Goal: Transaction & Acquisition: Book appointment/travel/reservation

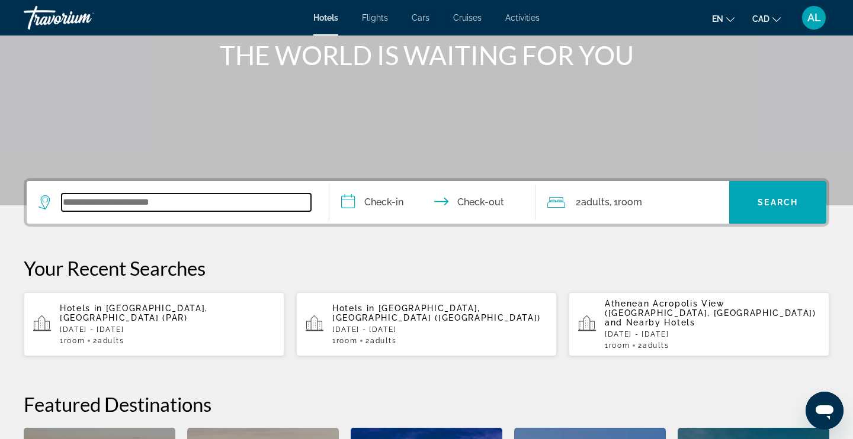
click at [150, 205] on input "Search widget" at bounding box center [186, 203] width 249 height 18
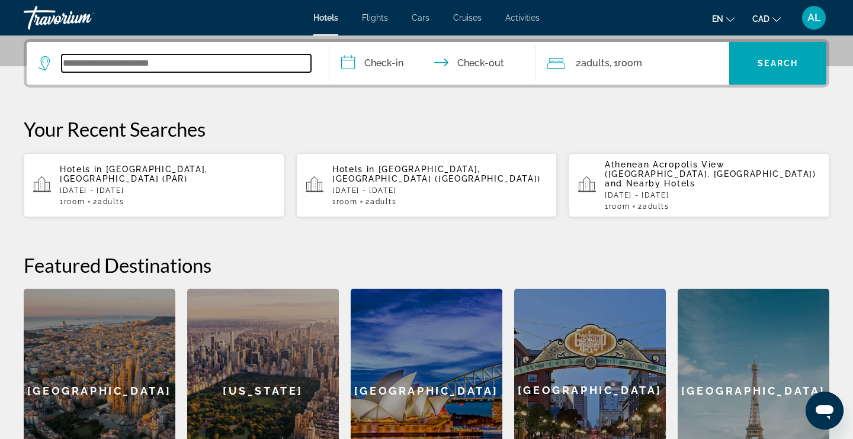
scroll to position [290, 0]
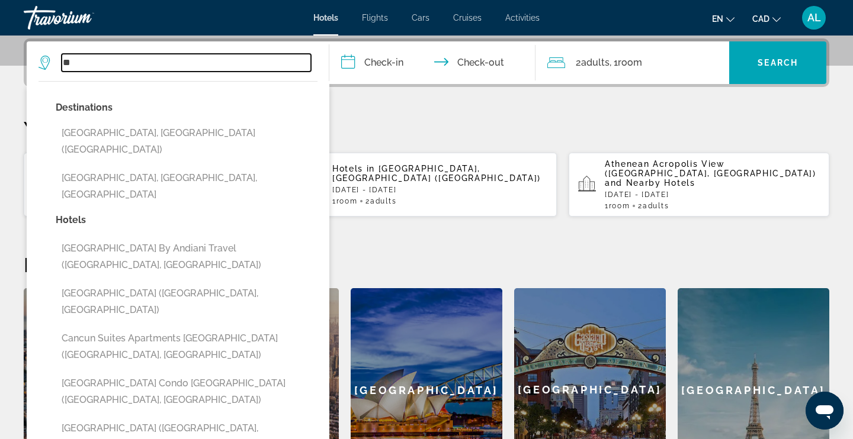
type input "*"
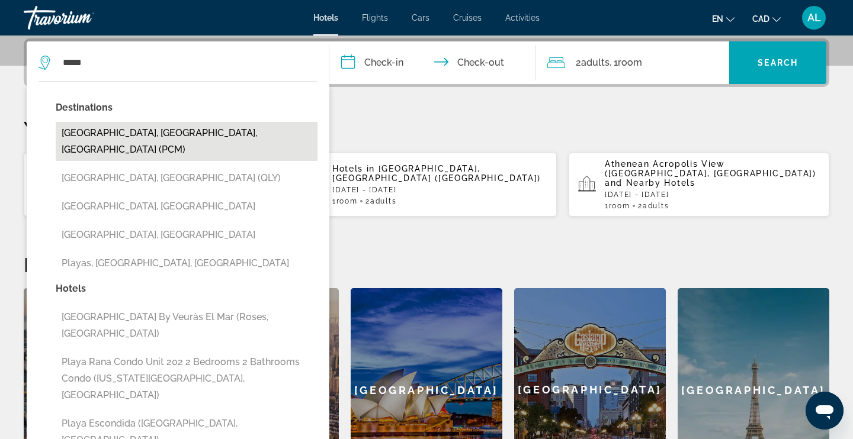
click at [204, 134] on button "[GEOGRAPHIC_DATA], [GEOGRAPHIC_DATA], [GEOGRAPHIC_DATA] (PCM)" at bounding box center [187, 141] width 262 height 39
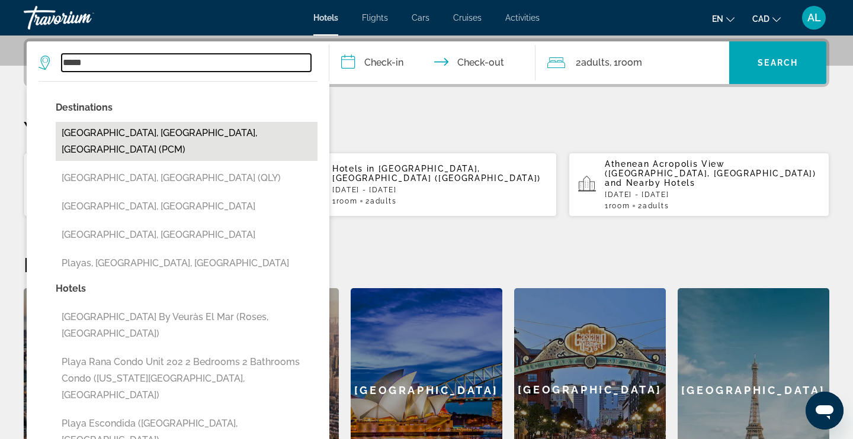
type input "**********"
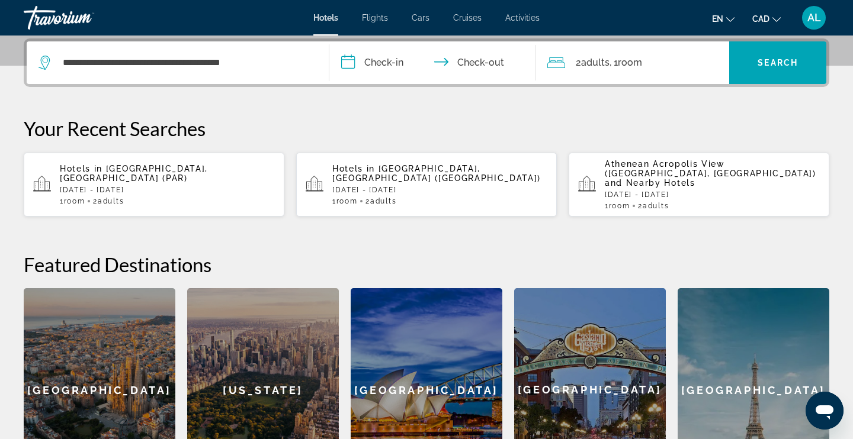
click at [384, 61] on input "**********" at bounding box center [434, 64] width 211 height 46
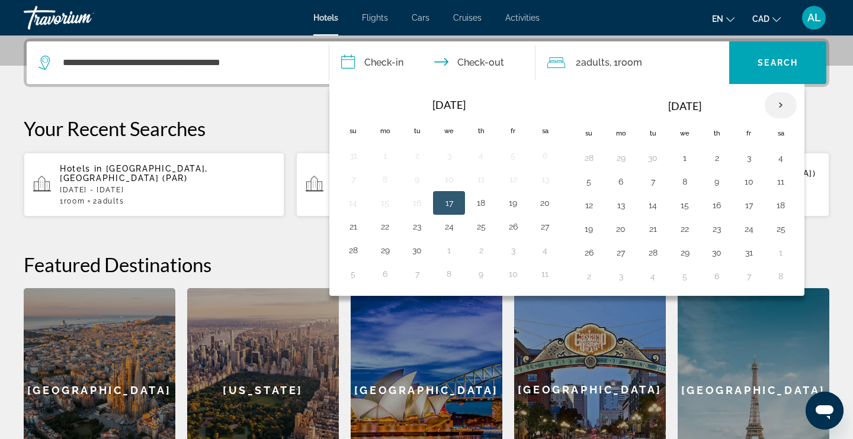
click at [779, 110] on th "Next month" at bounding box center [780, 105] width 32 height 26
click at [588, 229] on button "16" at bounding box center [588, 229] width 19 height 17
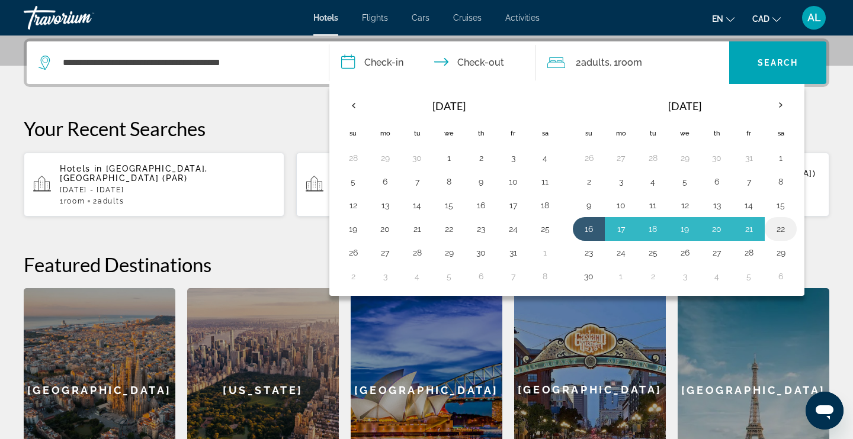
click at [785, 225] on button "22" at bounding box center [780, 229] width 19 height 17
type input "**********"
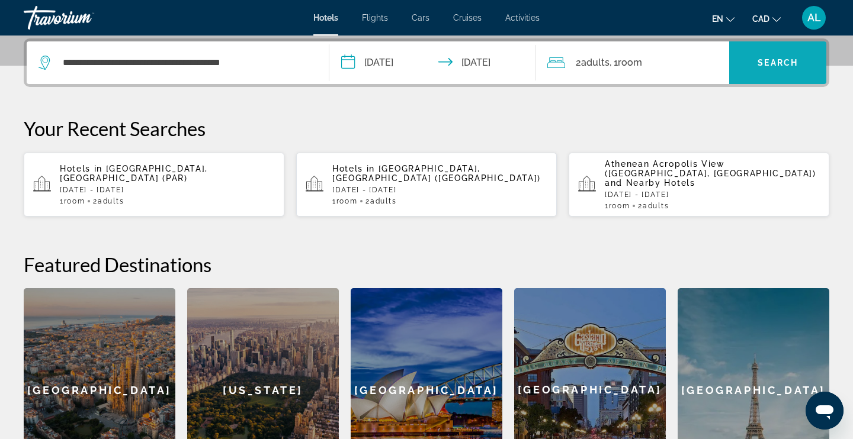
click at [793, 79] on span "Search widget" at bounding box center [777, 62] width 97 height 43
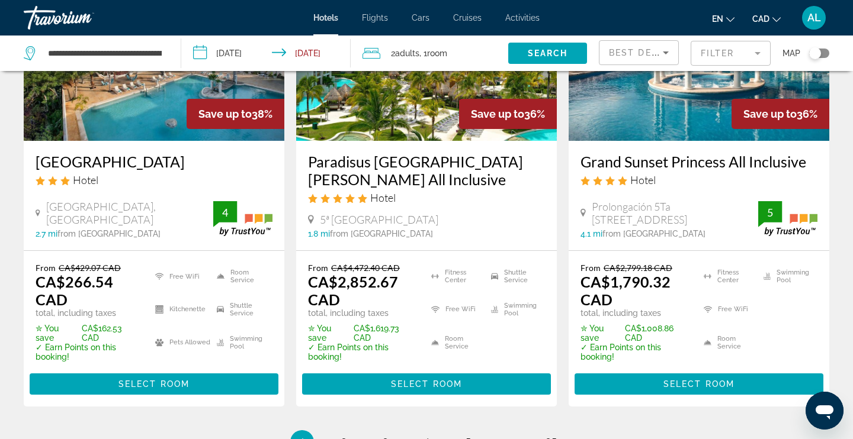
scroll to position [1638, 0]
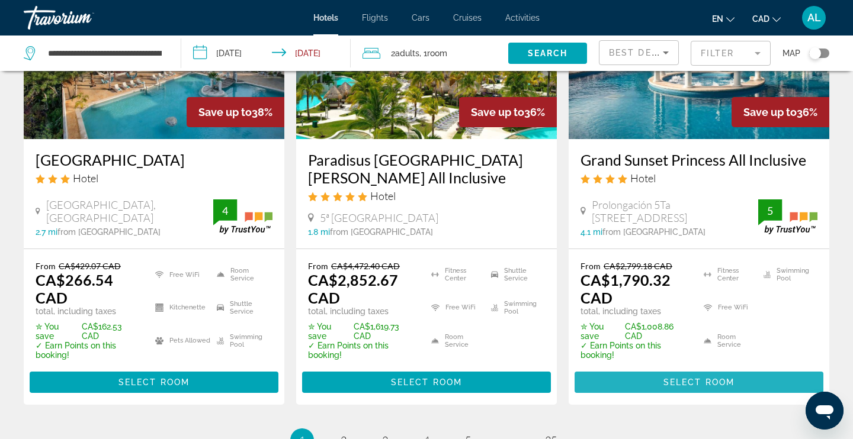
click at [695, 378] on span "Select Room" at bounding box center [698, 382] width 71 height 9
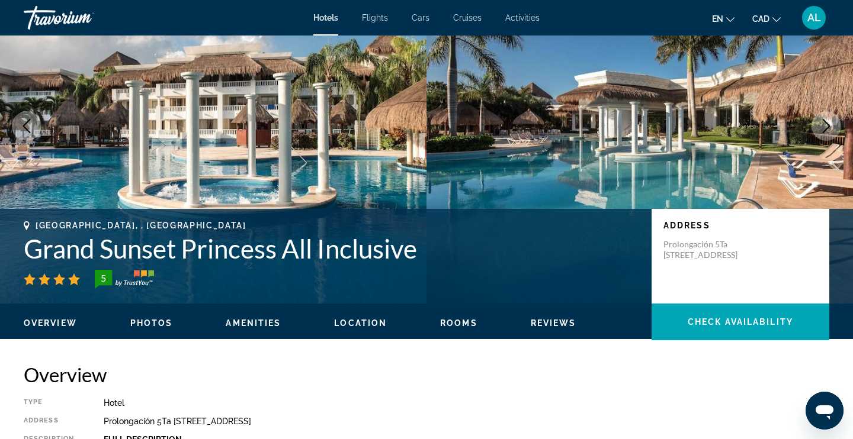
scroll to position [78, 0]
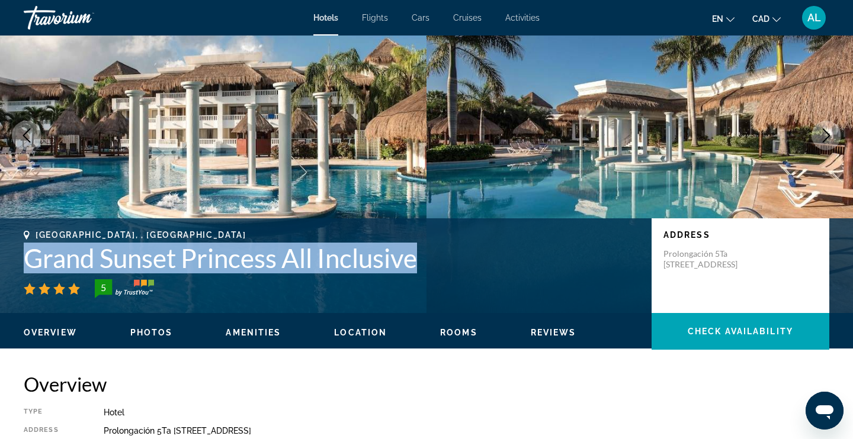
drag, startPoint x: 432, startPoint y: 266, endPoint x: 25, endPoint y: 255, distance: 407.0
click at [25, 255] on h1 "Grand Sunset Princess All Inclusive" at bounding box center [332, 258] width 616 height 31
copy h1 "Grand Sunset Princess All Inclusive"
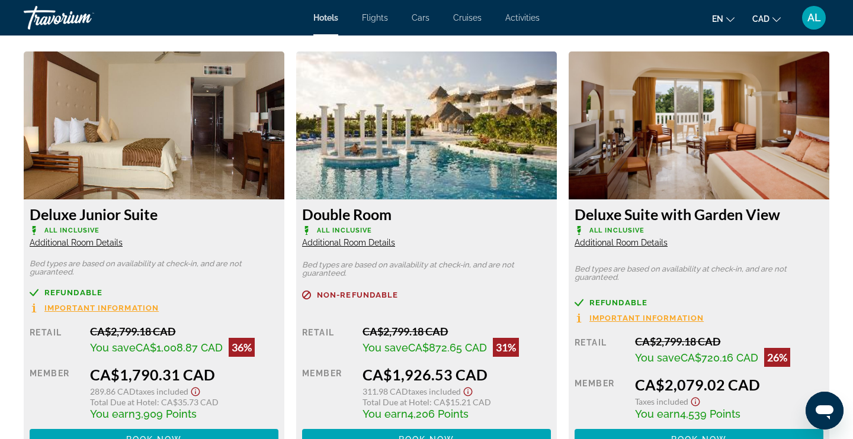
scroll to position [1626, 0]
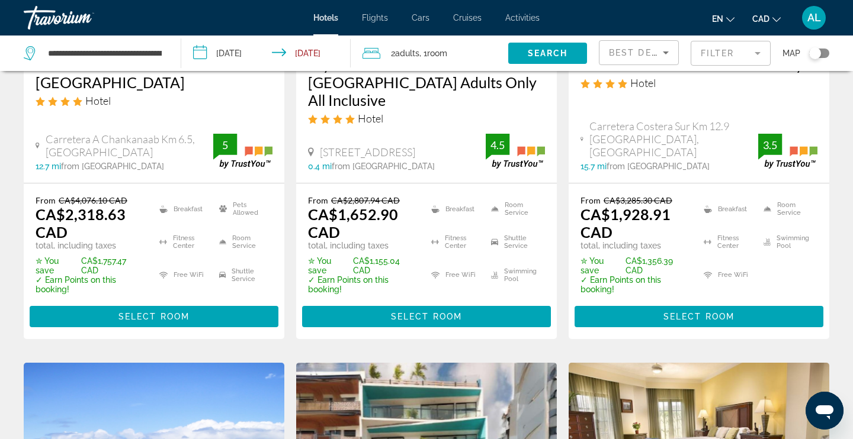
scroll to position [733, 0]
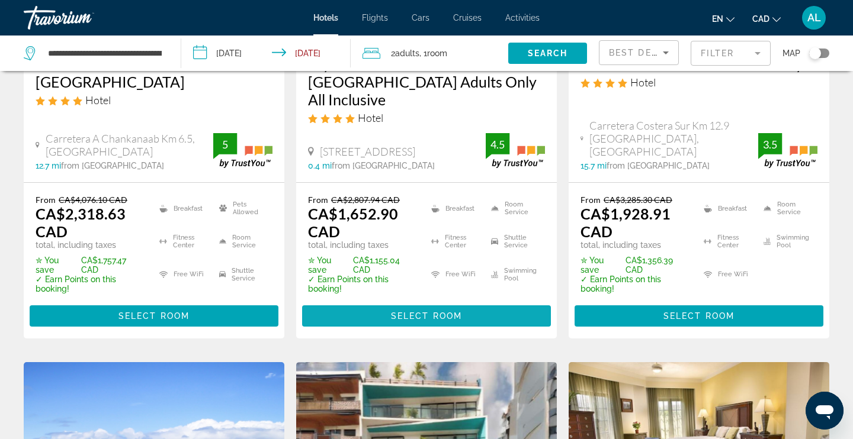
click at [410, 311] on span "Select Room" at bounding box center [426, 315] width 71 height 9
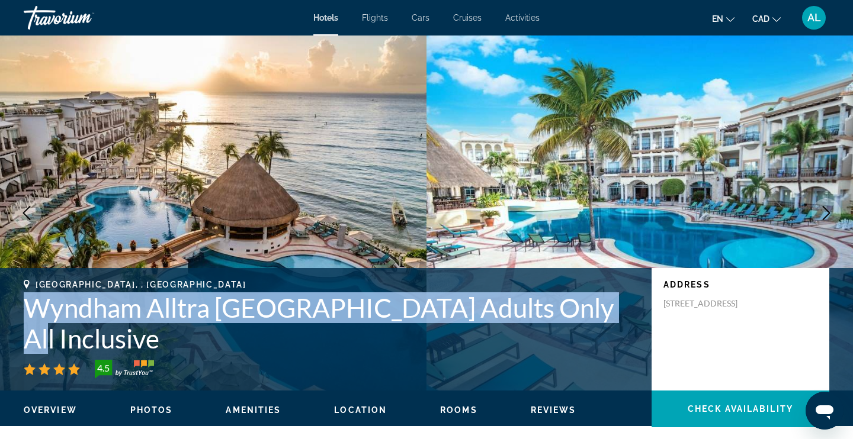
drag, startPoint x: 570, startPoint y: 311, endPoint x: 25, endPoint y: 301, distance: 544.9
click at [25, 301] on h1 "Wyndham Alltra [GEOGRAPHIC_DATA] Adults Only All Inclusive" at bounding box center [332, 324] width 616 height 62
copy h1 "Wyndham Alltra [GEOGRAPHIC_DATA] Adults Only All"
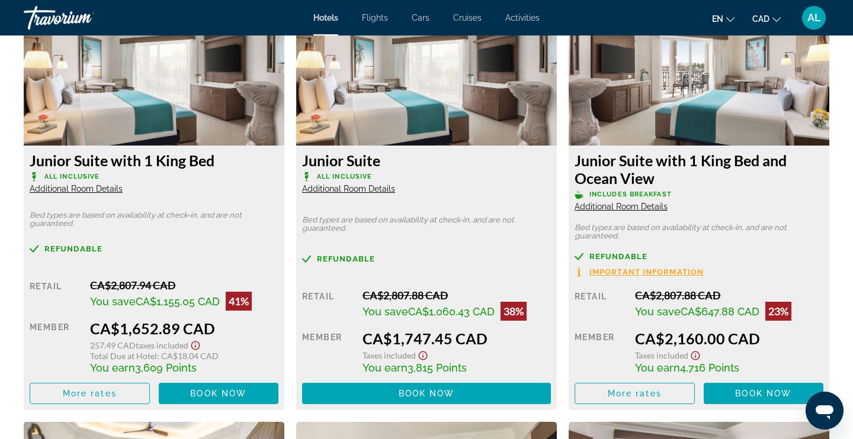
scroll to position [1673, 0]
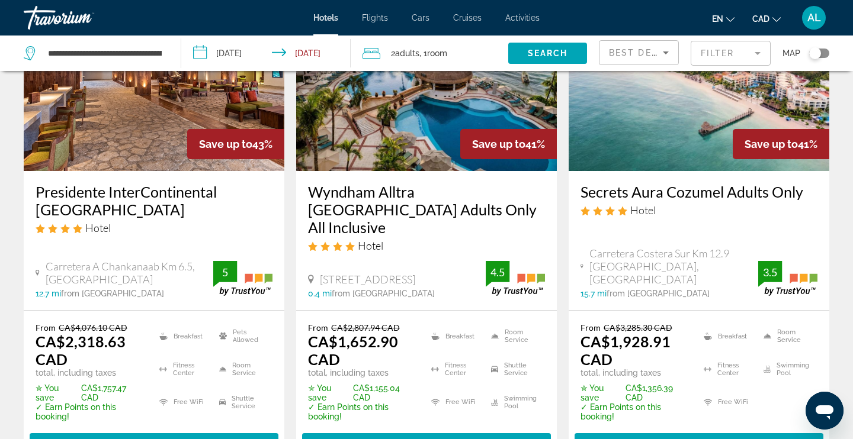
scroll to position [606, 0]
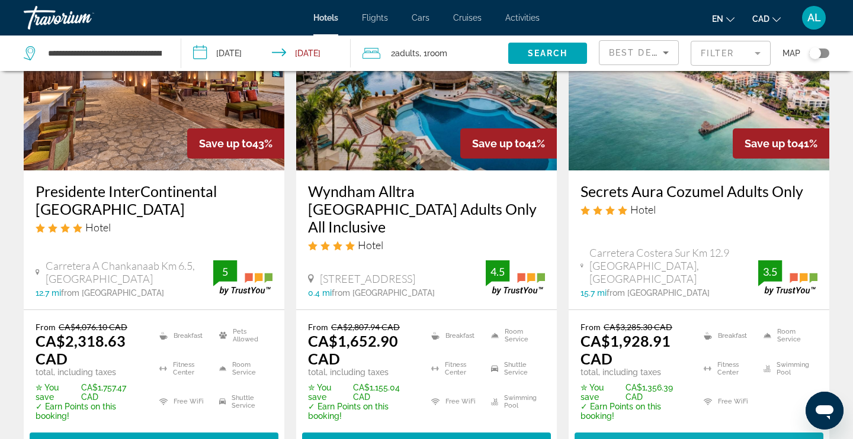
click at [657, 429] on span "Main content" at bounding box center [698, 443] width 249 height 28
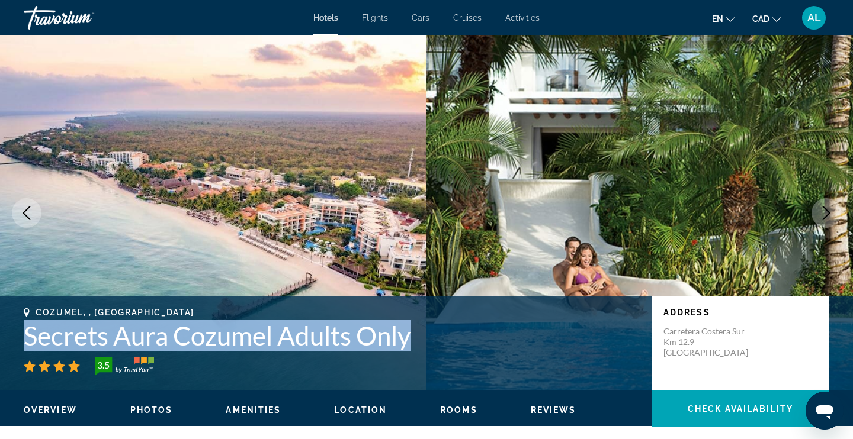
drag, startPoint x: 429, startPoint y: 342, endPoint x: 28, endPoint y: 338, distance: 400.9
click at [28, 338] on h1 "Secrets Aura Cozumel Adults Only" at bounding box center [332, 335] width 616 height 31
copy h1 "Secrets Aura Cozumel Adults Only"
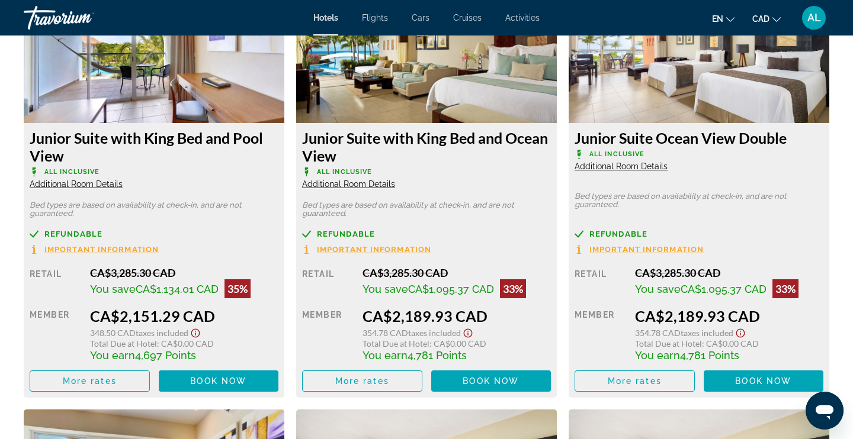
scroll to position [2117, 0]
